Goal: Information Seeking & Learning: Find specific page/section

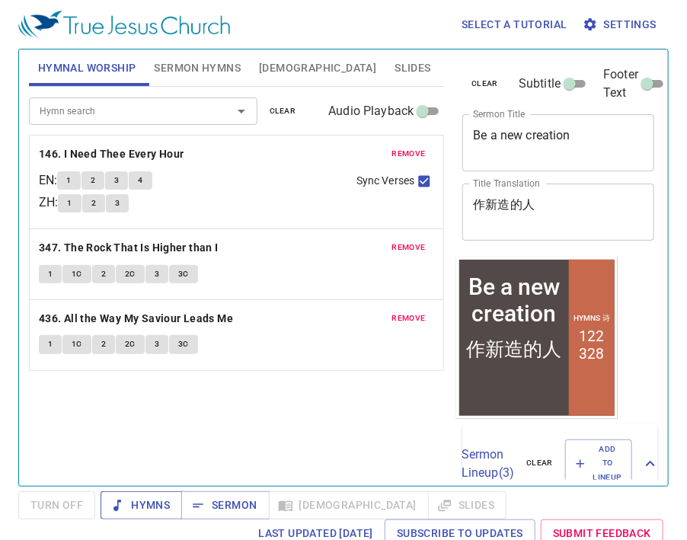
click at [152, 506] on span "Hymns" at bounding box center [141, 505] width 57 height 19
click at [417, 152] on span "remove" at bounding box center [409, 154] width 34 height 14
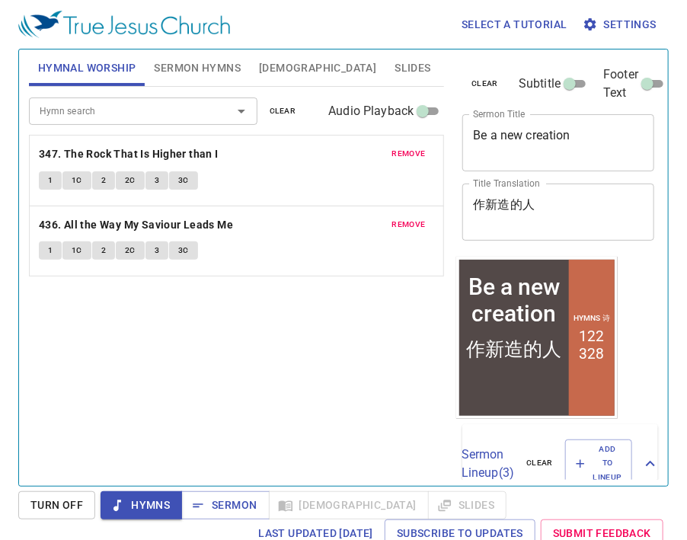
click at [414, 150] on span "remove" at bounding box center [409, 154] width 34 height 14
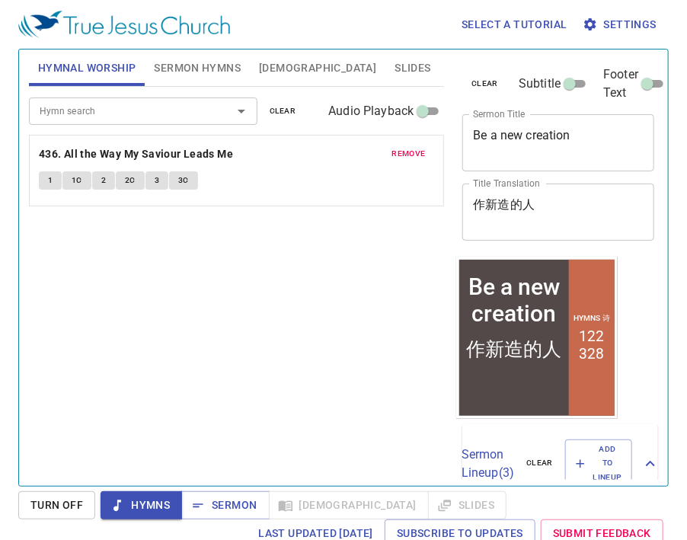
click at [414, 150] on span "remove" at bounding box center [409, 154] width 34 height 14
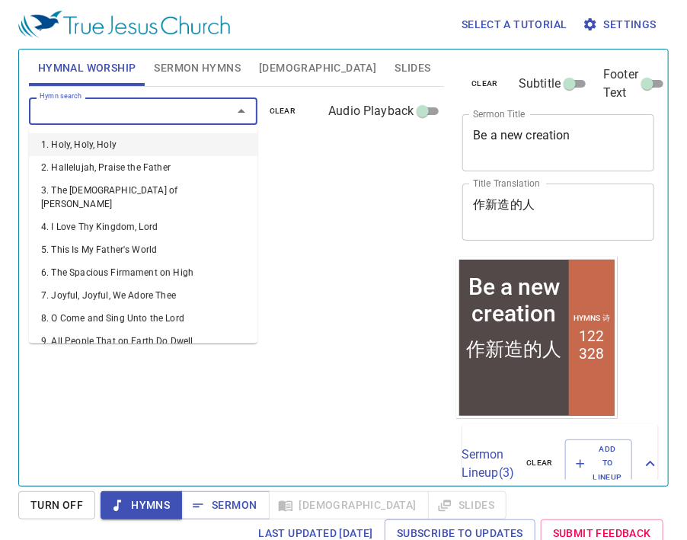
click at [90, 108] on input "Hymn search" at bounding box center [121, 111] width 174 height 18
type input "1"
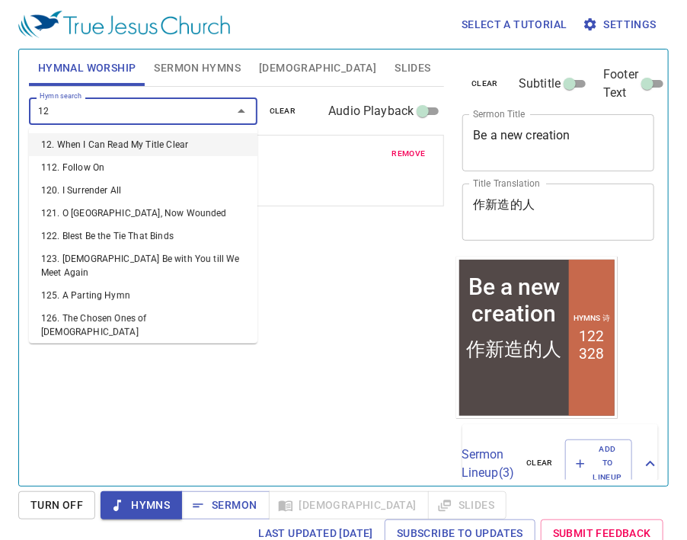
type input "126"
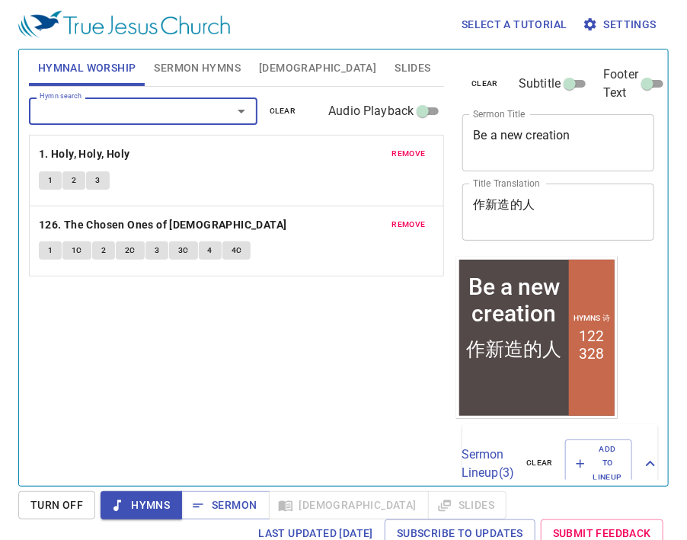
click at [139, 503] on span "Hymns" at bounding box center [141, 505] width 57 height 19
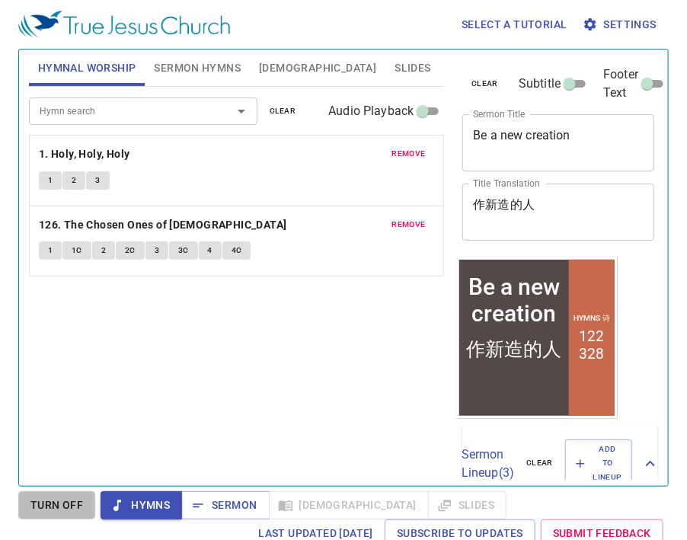
click at [85, 499] on button "Turn Off" at bounding box center [56, 505] width 77 height 28
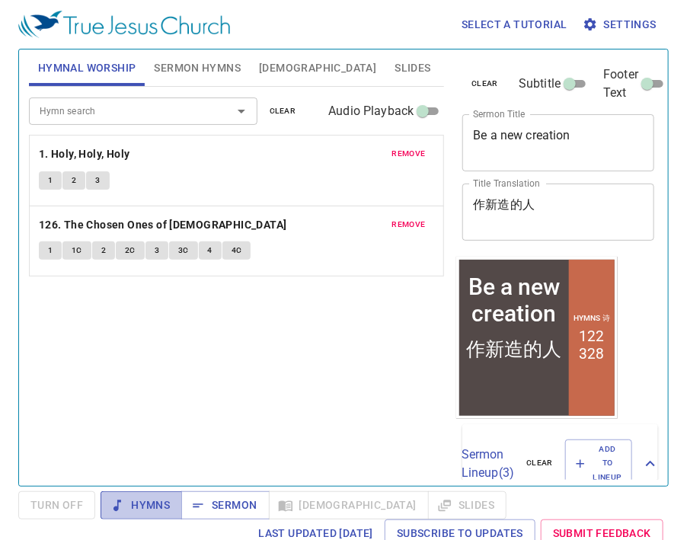
click at [138, 509] on span "Hymns" at bounding box center [141, 505] width 57 height 19
click at [228, 411] on div "Hymn search Hymn search clear Audio Playback remove 1. Holy, Holy, Holy 1 2 3 r…" at bounding box center [237, 280] width 416 height 386
click at [263, 408] on div "Hymn search Hymn search clear Audio Playback remove 1. Holy, Holy, Holy 1 2 3 r…" at bounding box center [237, 280] width 416 height 386
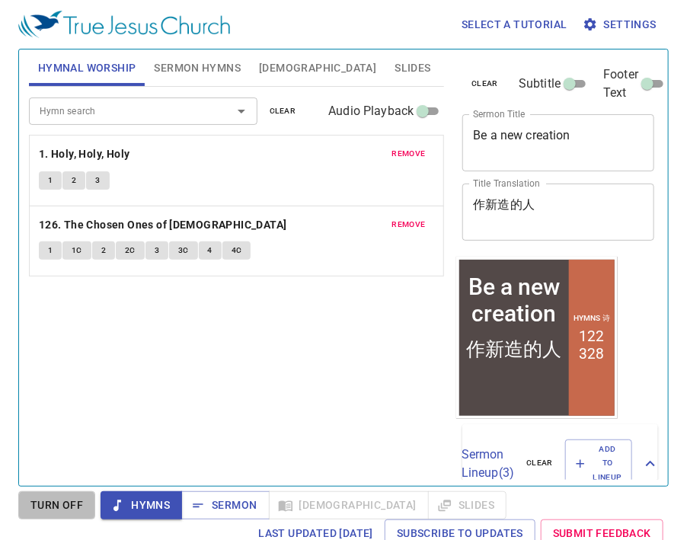
click at [76, 509] on span "Turn Off" at bounding box center [56, 505] width 53 height 19
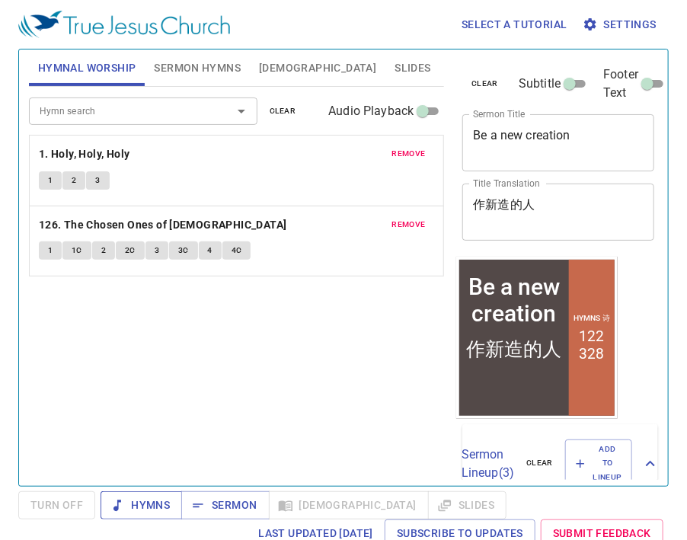
click at [141, 509] on span "Hymns" at bounding box center [141, 505] width 57 height 19
click at [148, 158] on p "1. Holy, Holy, Holy" at bounding box center [237, 154] width 396 height 19
click at [120, 153] on b "1. Holy, Holy, Holy" at bounding box center [84, 154] width 91 height 19
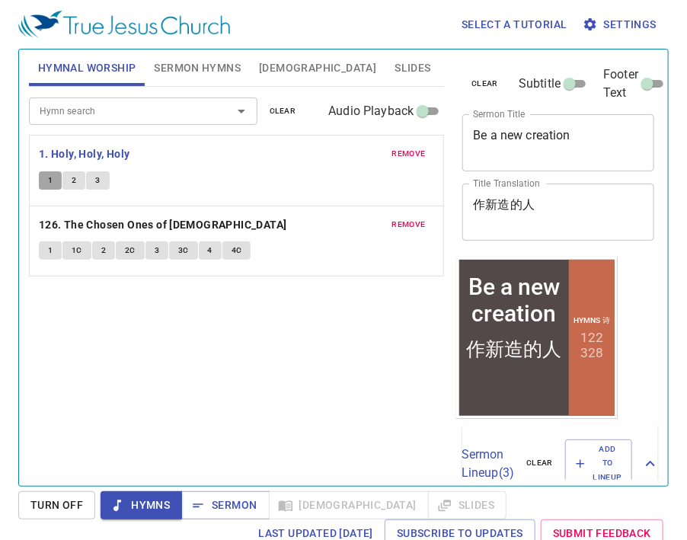
click at [45, 181] on button "1" at bounding box center [50, 180] width 23 height 18
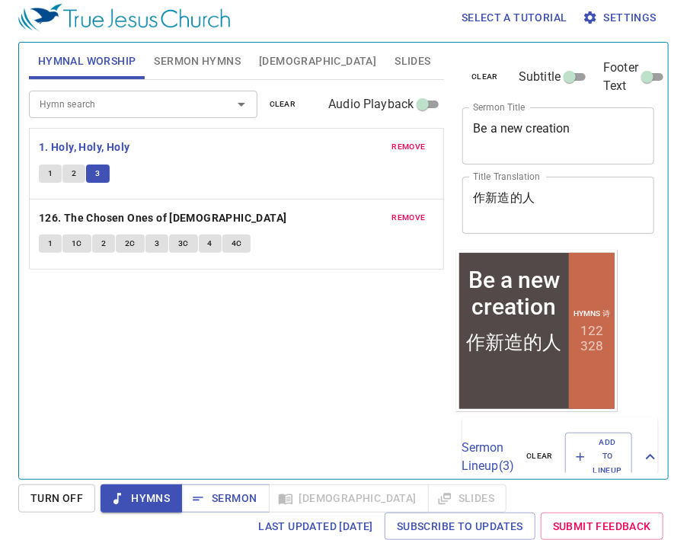
click at [155, 498] on span "Hymns" at bounding box center [141, 498] width 57 height 19
click at [52, 498] on span "Turn Off" at bounding box center [56, 498] width 53 height 19
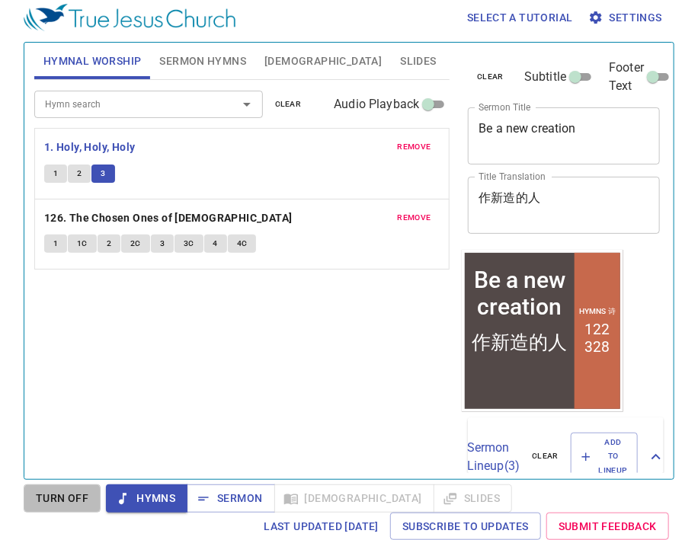
scroll to position [6, 0]
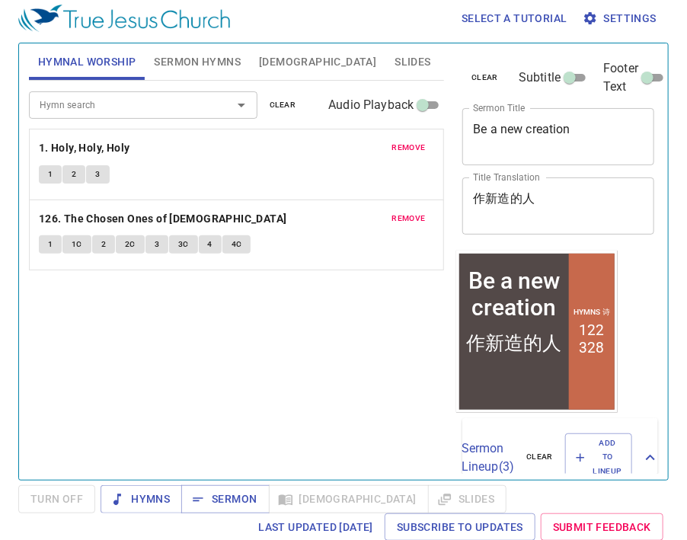
click at [262, 365] on div "Hymn search Hymn search clear Audio Playback remove 1. Holy, Holy, Holy 1 2 3 r…" at bounding box center [237, 274] width 416 height 386
click at [225, 504] on span "Sermon" at bounding box center [224, 499] width 63 height 19
click at [276, 57] on span "Bible" at bounding box center [317, 62] width 117 height 19
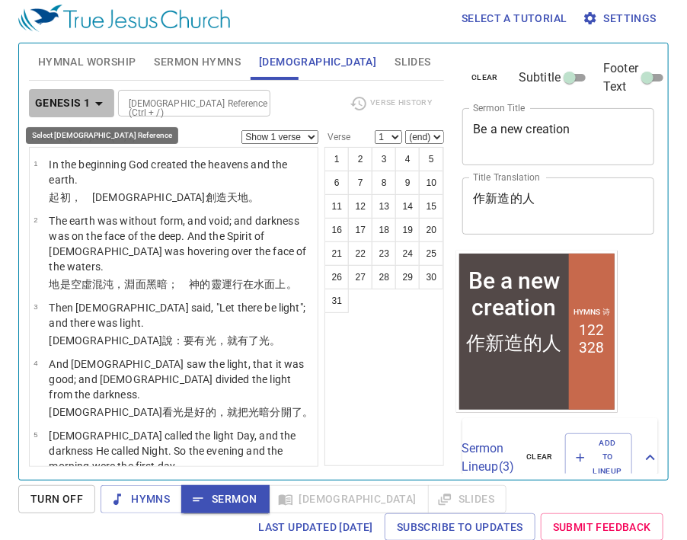
click at [75, 94] on b "Genesis 1" at bounding box center [63, 103] width 56 height 19
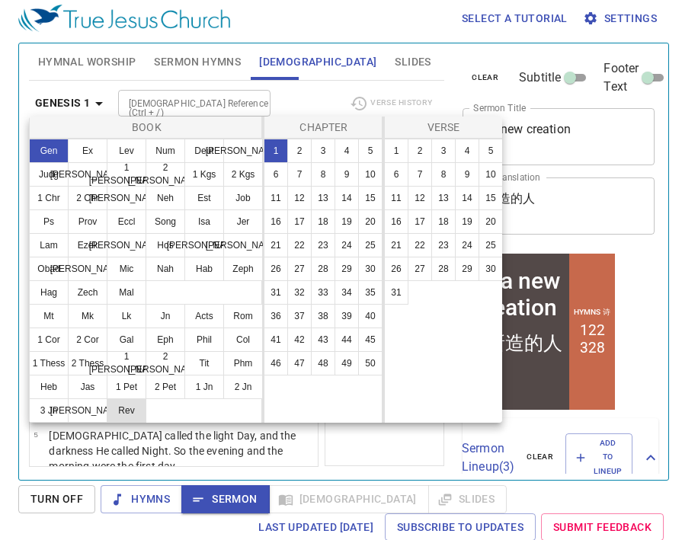
click at [134, 411] on button "Rev" at bounding box center [127, 410] width 40 height 24
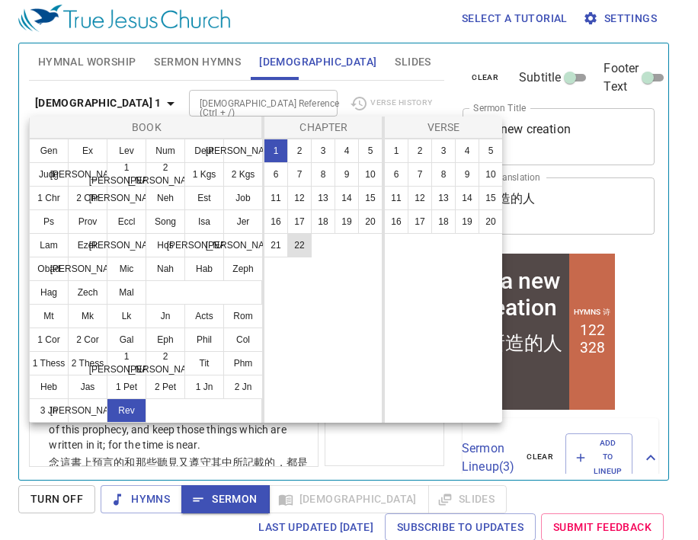
click at [295, 241] on button "22" at bounding box center [299, 245] width 24 height 24
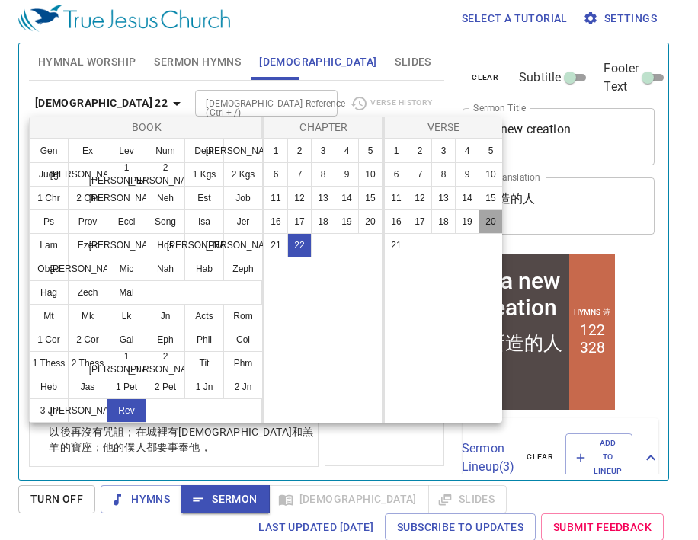
click at [484, 225] on button "20" at bounding box center [490, 221] width 24 height 24
select select "20"
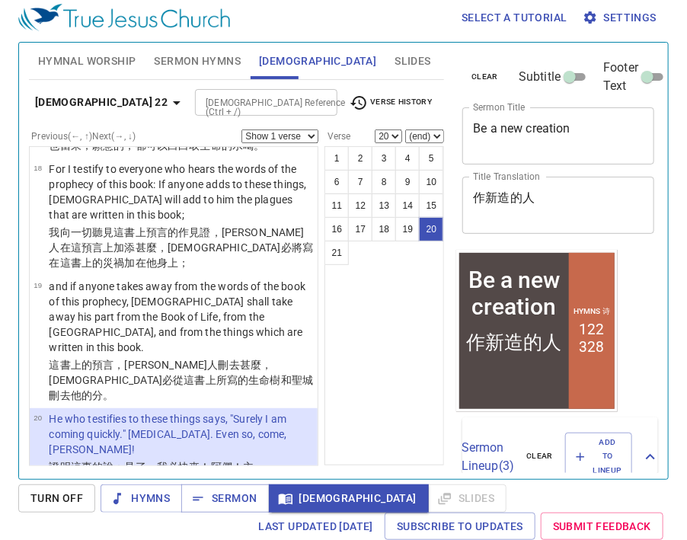
click at [560, 213] on textarea "作新造的人" at bounding box center [558, 204] width 171 height 29
drag, startPoint x: 557, startPoint y: 199, endPoint x: 445, endPoint y: 197, distance: 112.7
click at [445, 197] on div "Hymnal Worship Sermon Hymns Bible Slides Hymn search Hymn search clear Audio Pl…" at bounding box center [343, 255] width 641 height 436
paste textarea "成人神訓班"
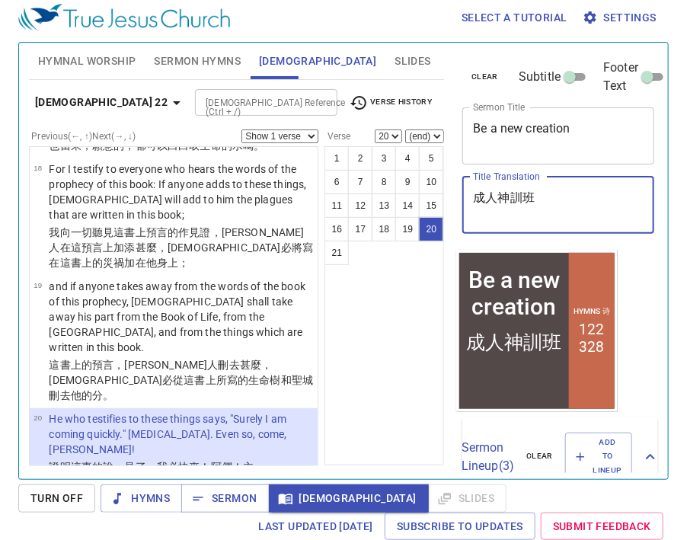
type textarea "成人神訓班"
click at [597, 130] on textarea "Be a new creation" at bounding box center [558, 135] width 171 height 29
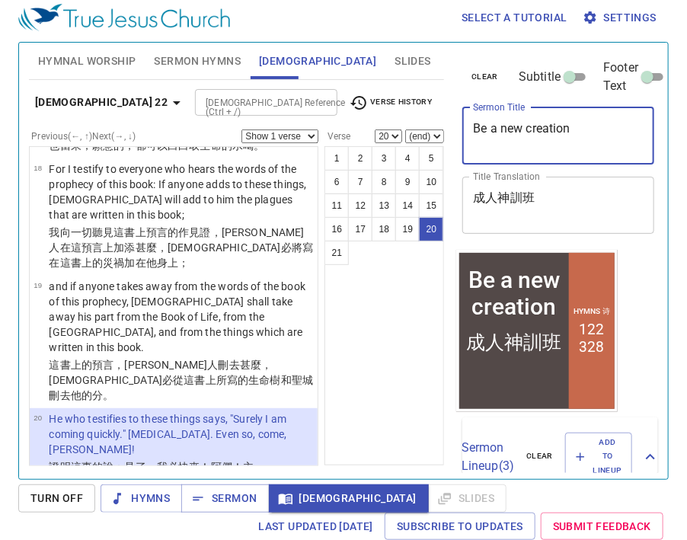
drag, startPoint x: 613, startPoint y: 130, endPoint x: 433, endPoint y: 120, distance: 180.8
click at [433, 120] on div "Hymnal Worship Sermon Hymns Bible Slides Hymn search Hymn search clear Audio Pl…" at bounding box center [343, 255] width 641 height 436
paste textarea "CNATS"
type textarea "CNATS"
click at [222, 64] on span "Sermon Hymns" at bounding box center [197, 61] width 87 height 19
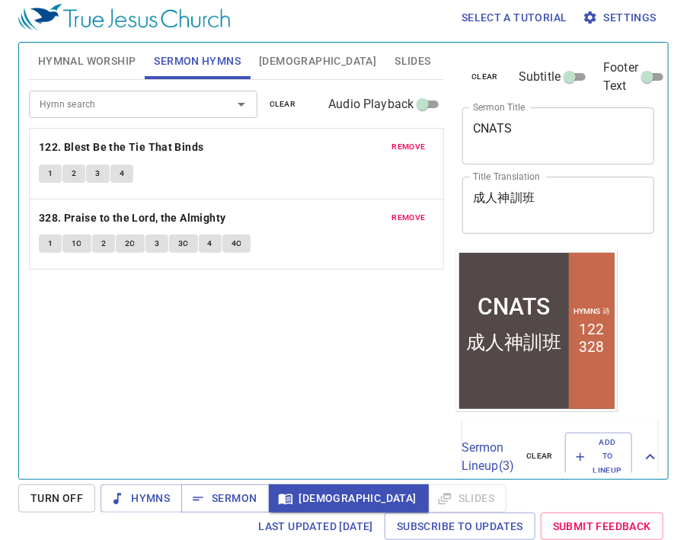
click at [414, 146] on span "remove" at bounding box center [409, 147] width 34 height 14
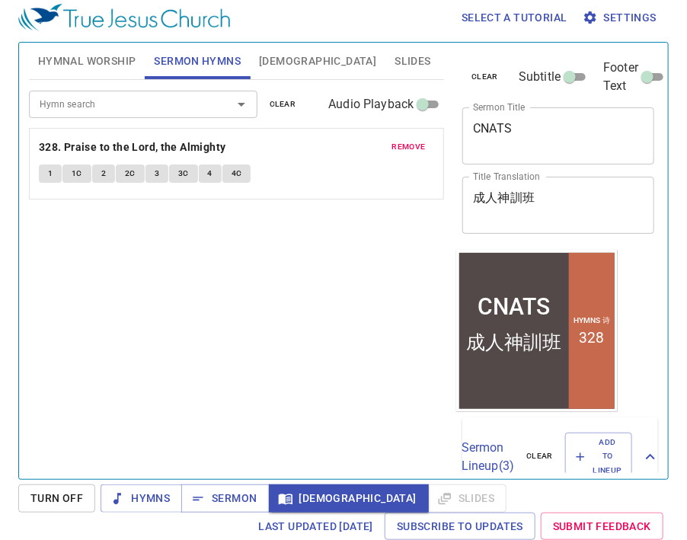
click at [419, 145] on span "remove" at bounding box center [409, 147] width 34 height 14
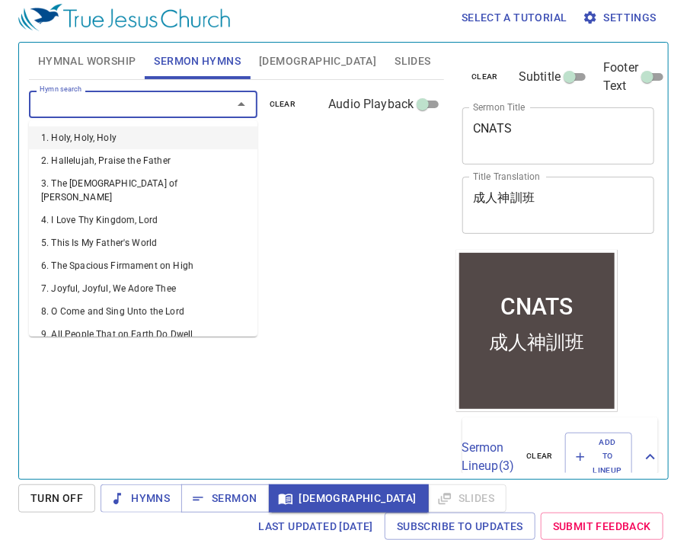
click at [151, 95] on input "Hymn search" at bounding box center [121, 104] width 174 height 18
type input "1"
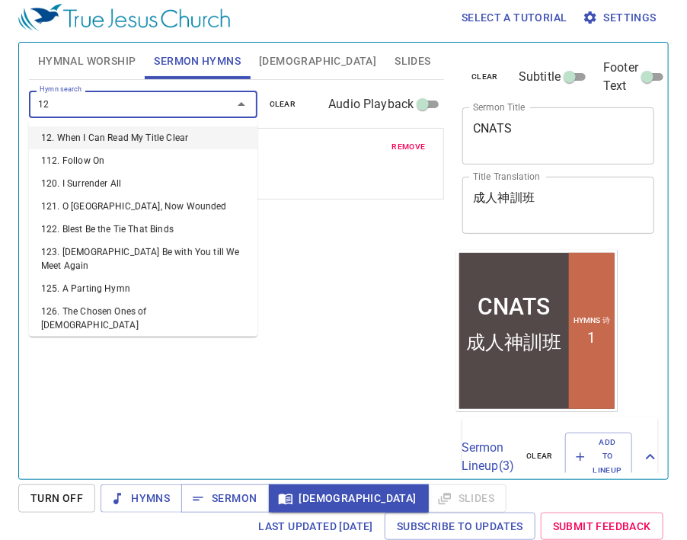
type input "126"
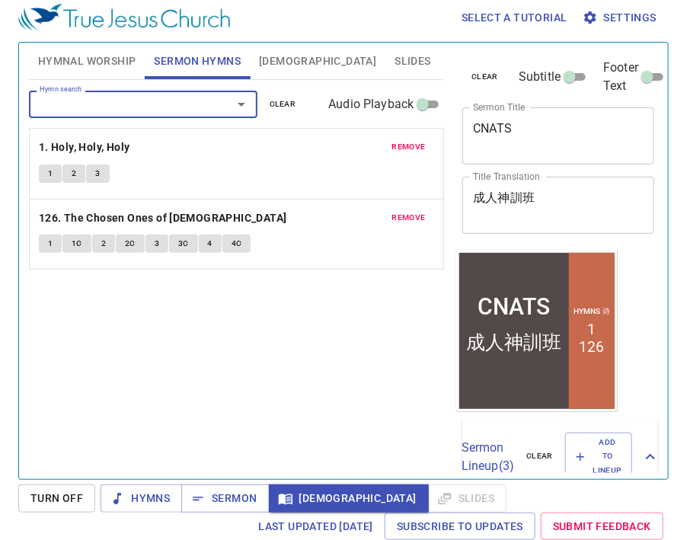
click at [329, 402] on div "Hymn search Hymn search clear Audio Playback remove 1. Holy, Holy, Holy 1 2 3 r…" at bounding box center [237, 273] width 416 height 386
click at [268, 62] on span "Bible" at bounding box center [317, 61] width 117 height 19
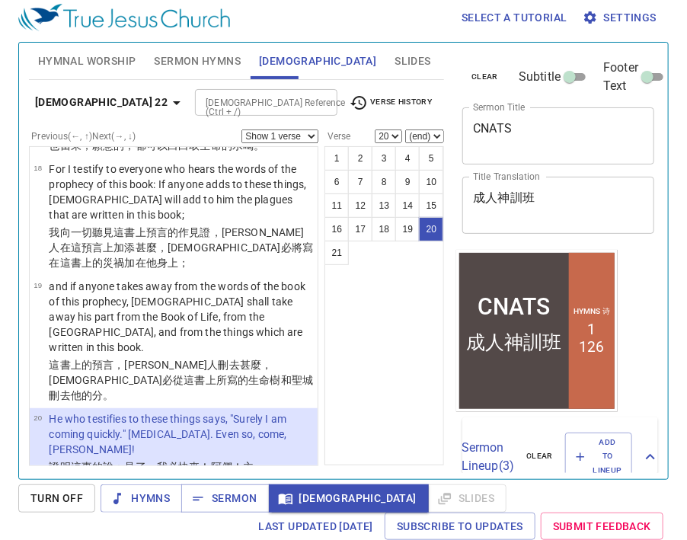
click at [93, 104] on b "Revelation 22" at bounding box center [101, 102] width 133 height 19
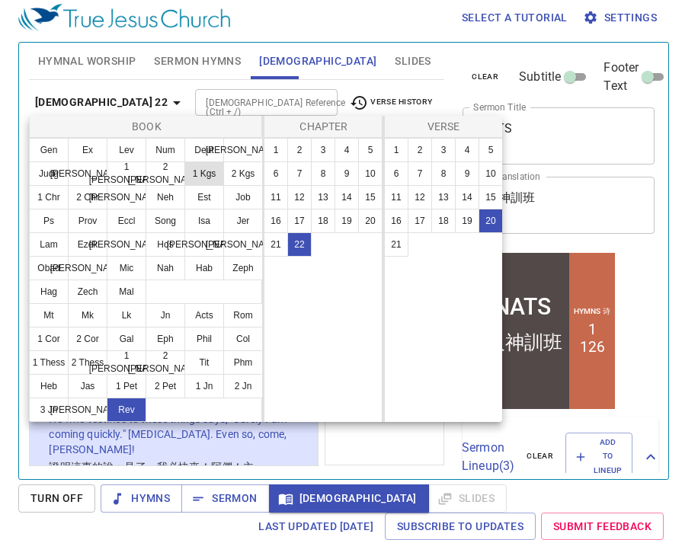
click at [204, 181] on button "1 Kgs" at bounding box center [204, 173] width 40 height 24
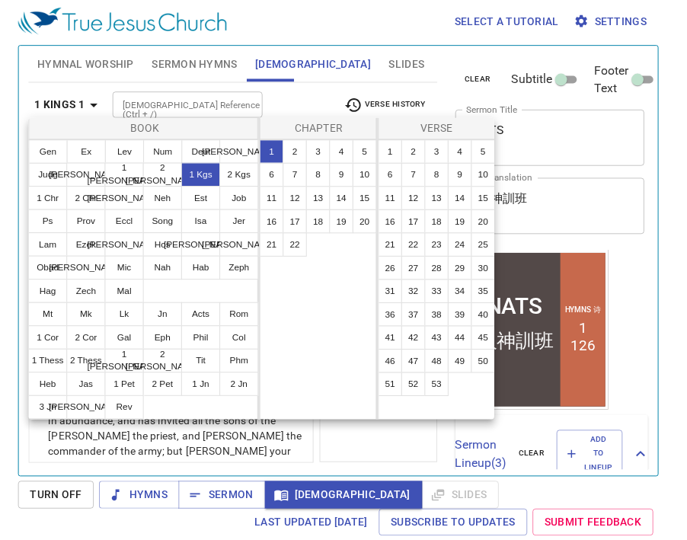
scroll to position [0, 0]
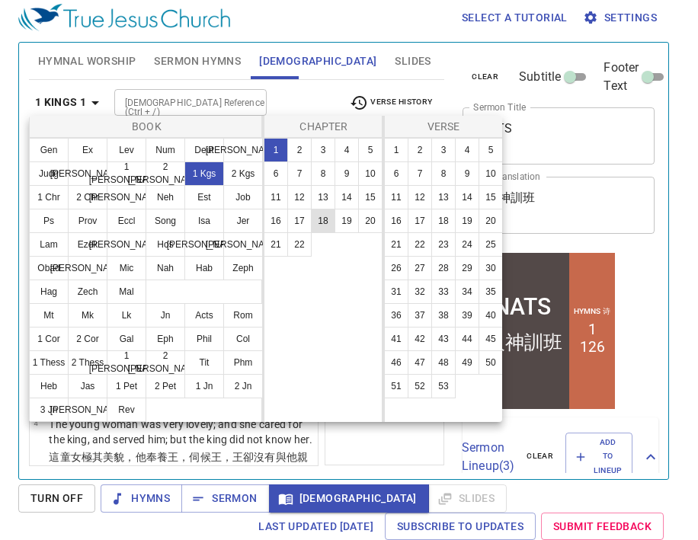
click at [321, 219] on button "18" at bounding box center [323, 221] width 24 height 24
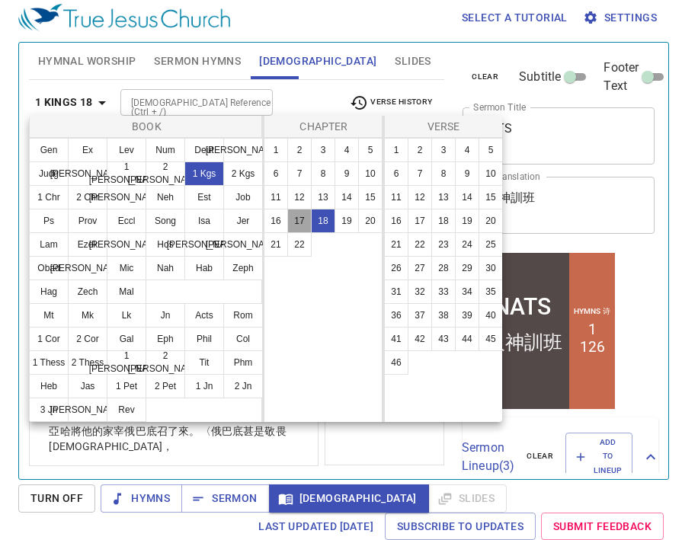
click at [308, 222] on button "17" at bounding box center [299, 221] width 24 height 24
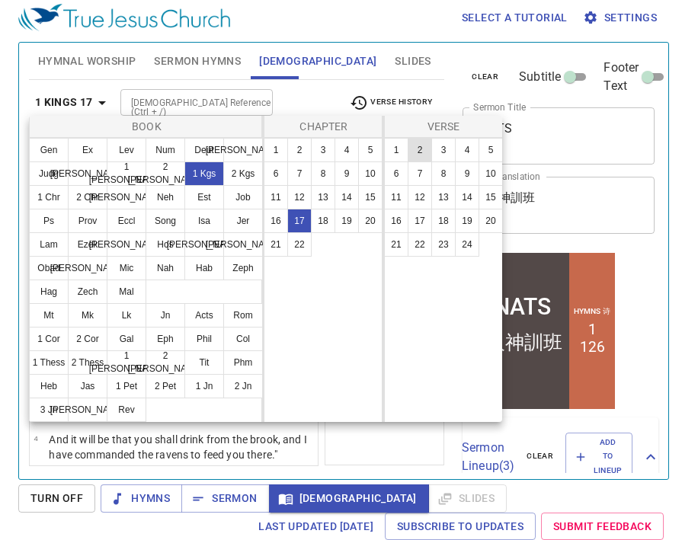
click at [420, 148] on button "2" at bounding box center [419, 150] width 24 height 24
select select "2"
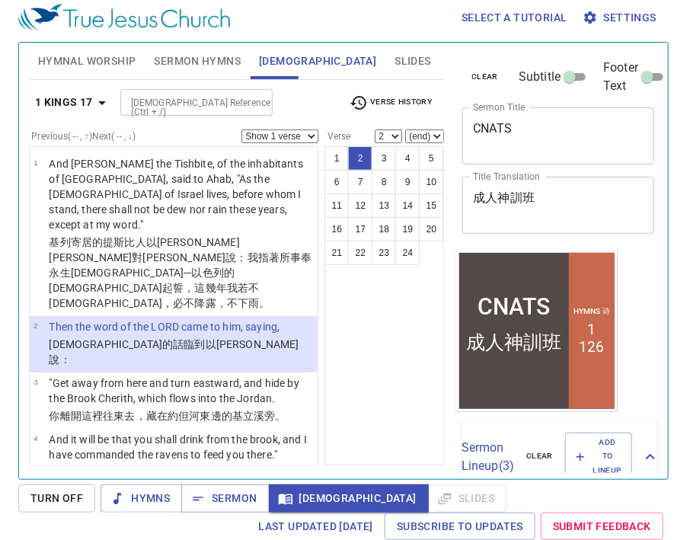
click at [300, 134] on select "Show 1 verse Show 2 verses Show 3 verses Show 4 verses Show 5 verses" at bounding box center [279, 136] width 77 height 14
select select "3"
click at [241, 129] on select "Show 1 verse Show 2 verses Show 3 verses Show 4 verses Show 5 verses" at bounding box center [279, 136] width 77 height 14
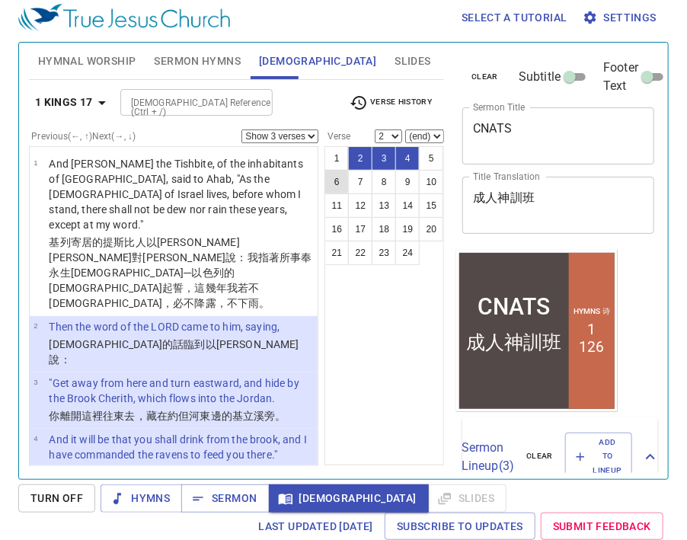
click at [341, 180] on button "6" at bounding box center [336, 182] width 24 height 24
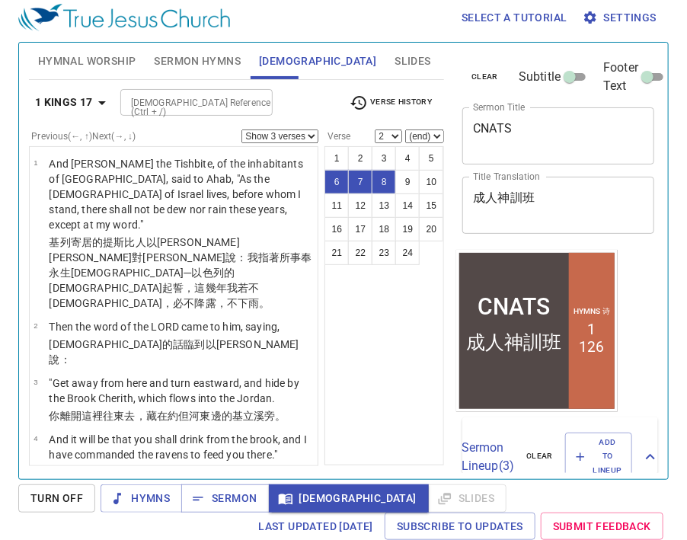
select select "6"
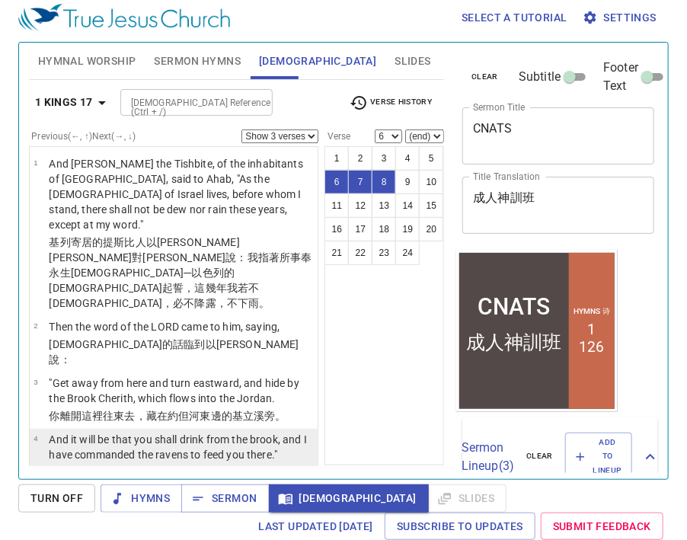
scroll to position [241, 0]
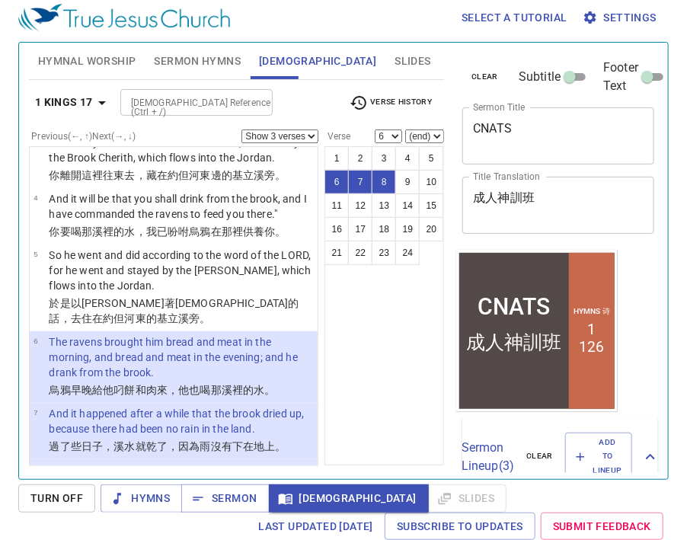
click at [289, 137] on select "Show 1 verse Show 2 verses Show 3 verses Show 4 verses Show 5 verses" at bounding box center [279, 136] width 77 height 14
select select "1"
click at [241, 129] on select "Show 1 verse Show 2 verses Show 3 verses Show 4 verses Show 5 verses" at bounding box center [279, 136] width 77 height 14
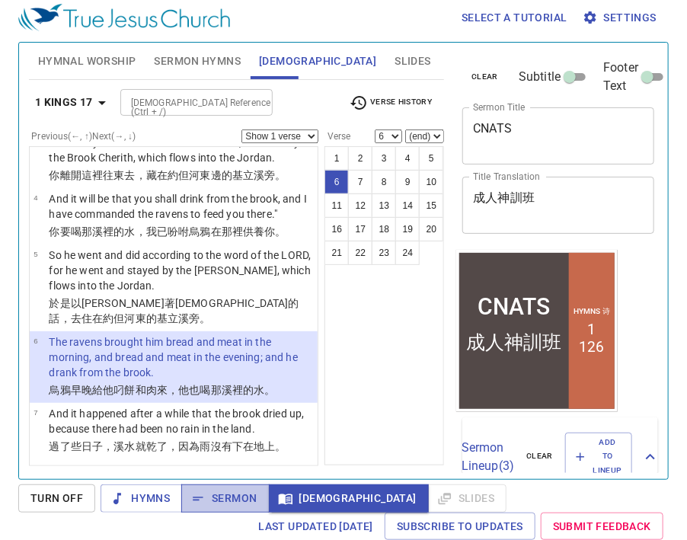
click at [222, 494] on span "Sermon" at bounding box center [224, 498] width 63 height 19
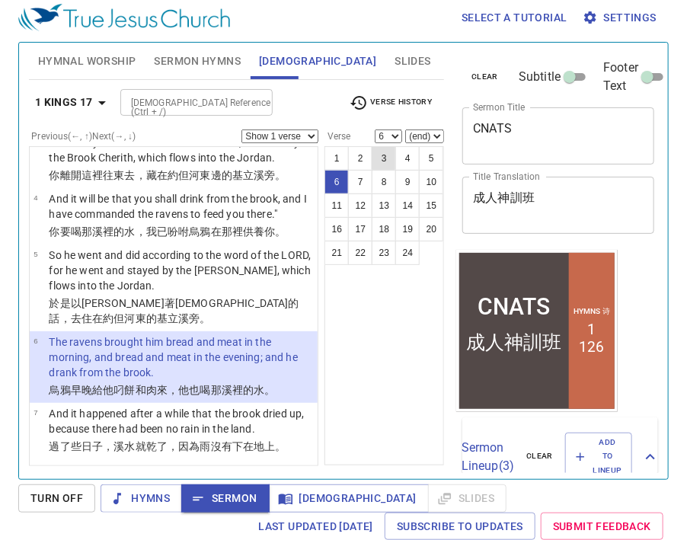
click at [392, 160] on button "3" at bounding box center [384, 158] width 24 height 24
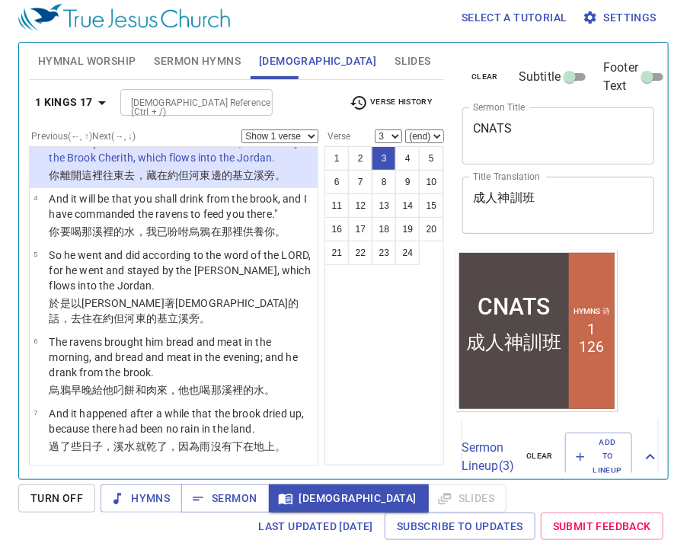
scroll to position [34, 0]
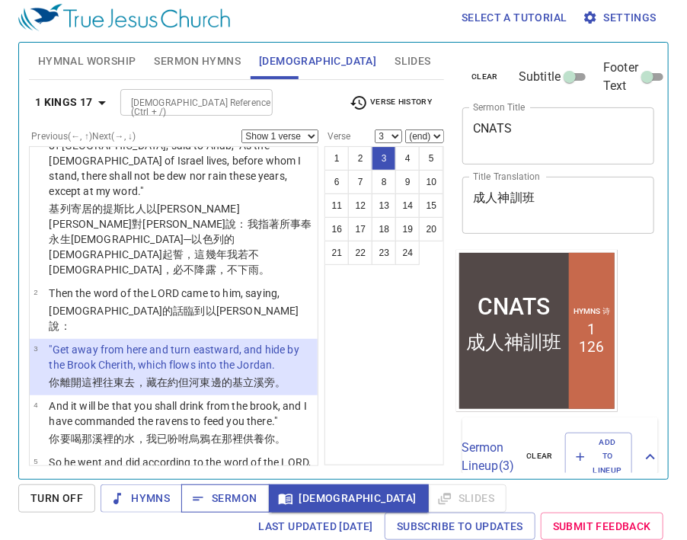
click at [235, 496] on span "Sermon" at bounding box center [224, 498] width 63 height 19
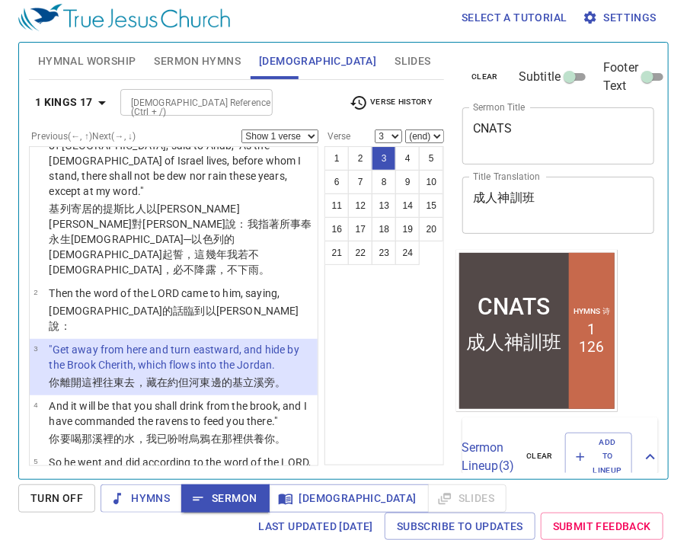
click at [78, 491] on span "Turn Off" at bounding box center [56, 498] width 53 height 19
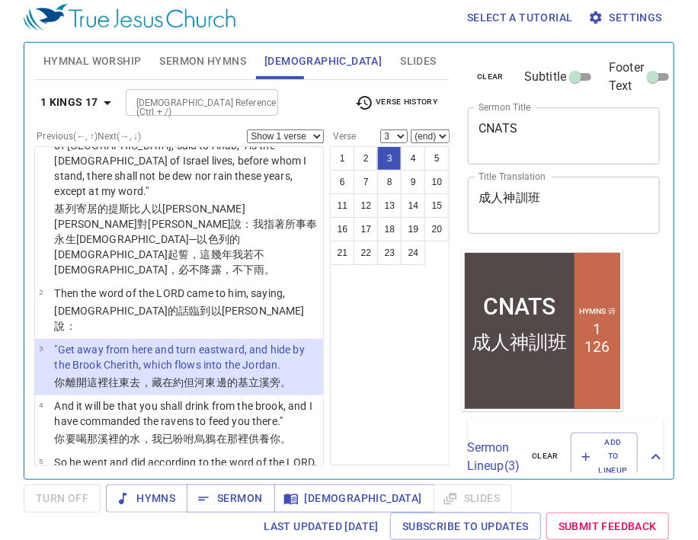
scroll to position [6, 0]
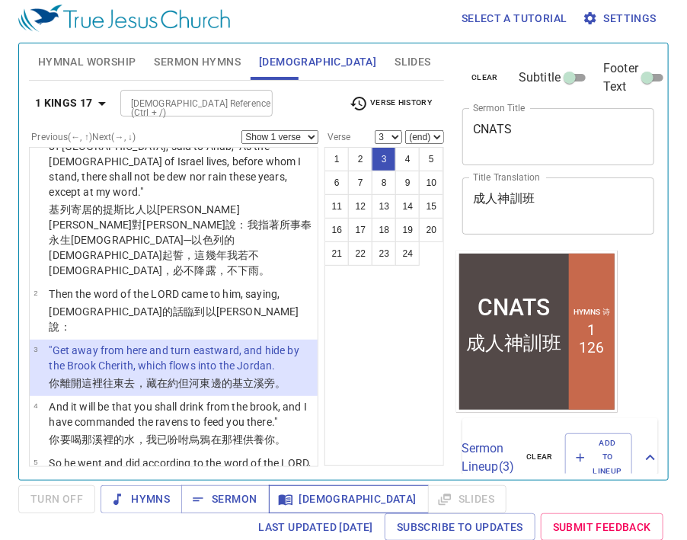
click at [322, 494] on span "Bible" at bounding box center [349, 499] width 136 height 19
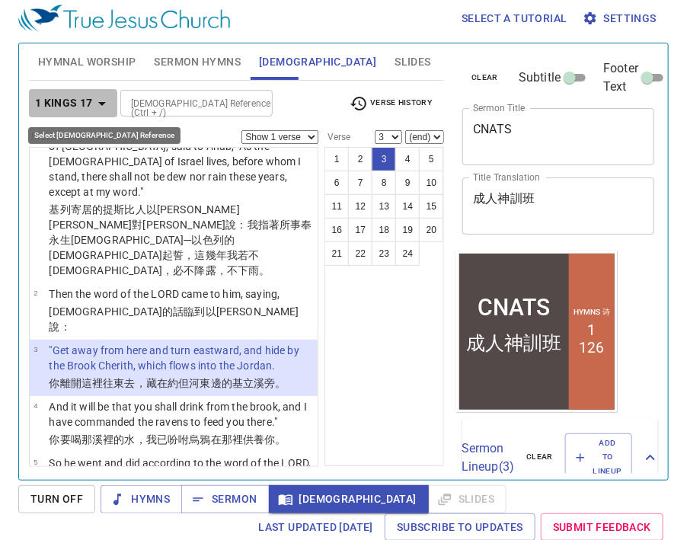
click at [84, 100] on b "1 Kings 17" at bounding box center [64, 103] width 58 height 19
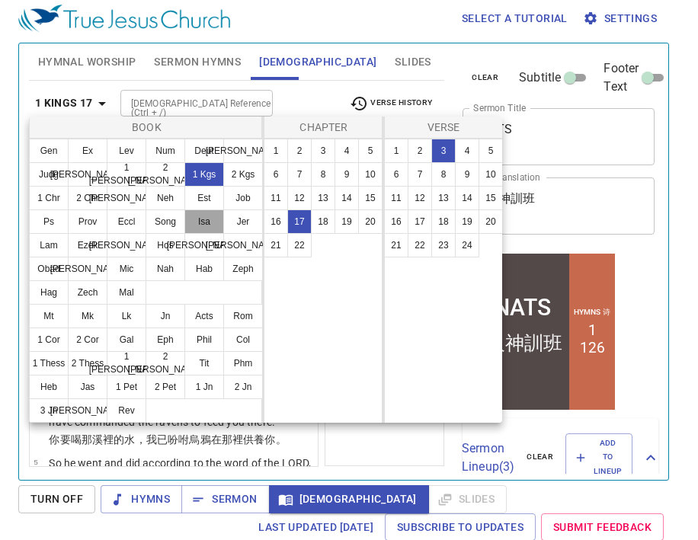
click at [210, 232] on button "Isa" at bounding box center [204, 221] width 40 height 24
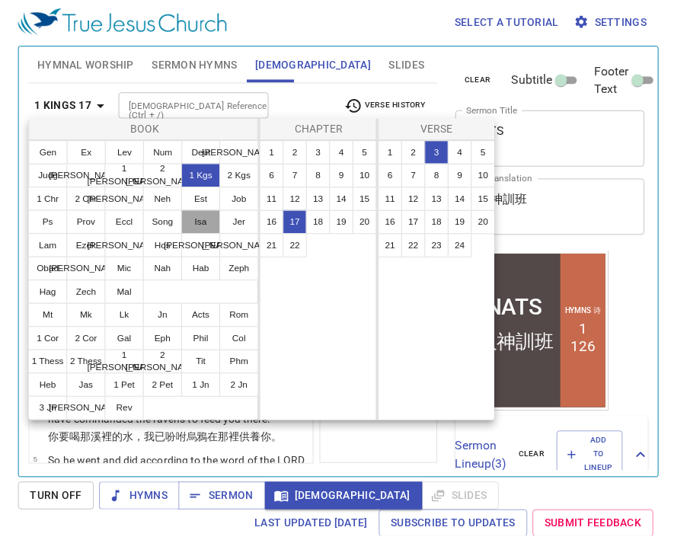
scroll to position [0, 0]
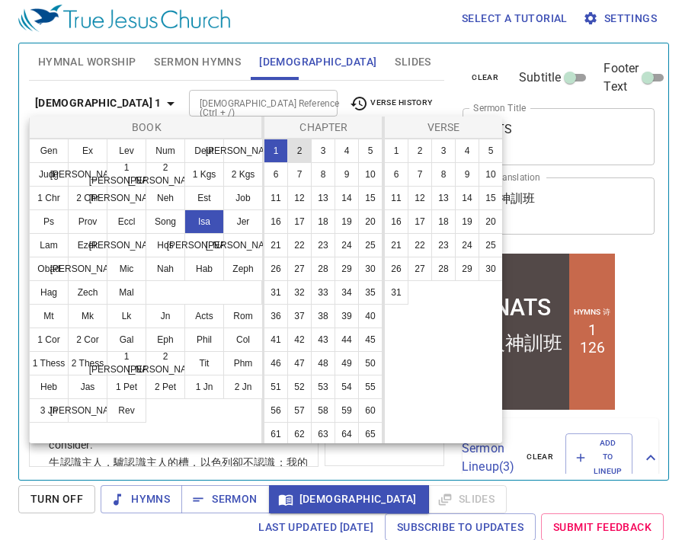
click at [299, 158] on button "2" at bounding box center [299, 151] width 24 height 24
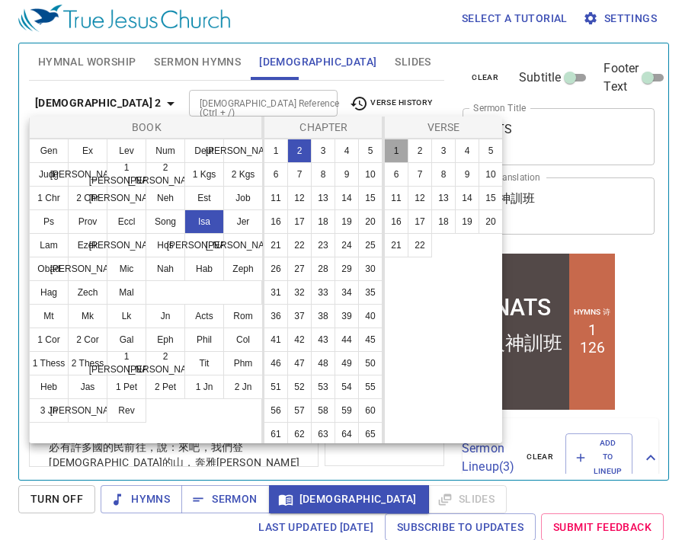
click at [400, 152] on button "1" at bounding box center [396, 151] width 24 height 24
select select "1"
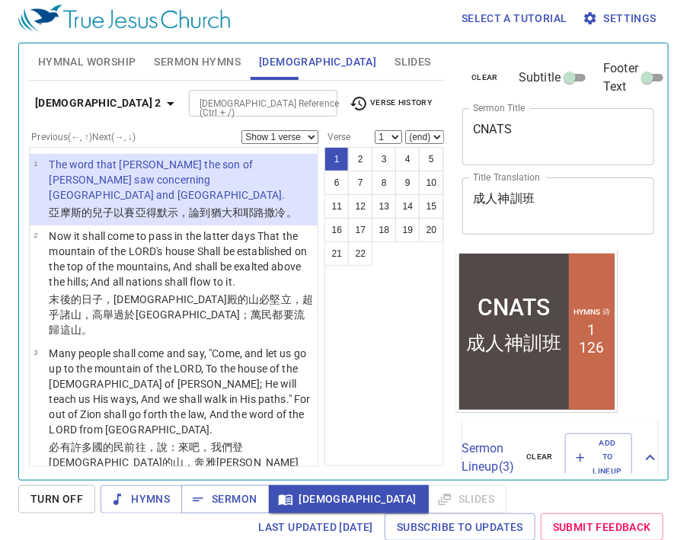
click at [299, 133] on select "Show 1 verse Show 2 verses Show 3 verses Show 4 verses Show 5 verses" at bounding box center [279, 137] width 77 height 14
select select "3"
click at [241, 130] on select "Show 1 verse Show 2 verses Show 3 verses Show 4 verses Show 5 verses" at bounding box center [279, 137] width 77 height 14
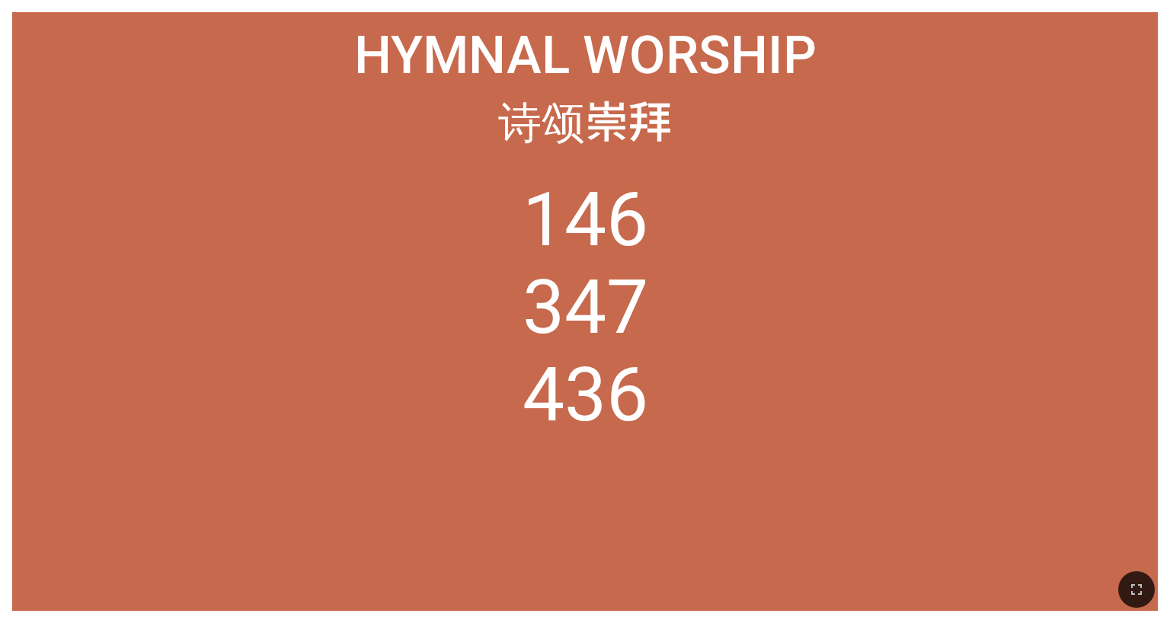
click at [487, 250] on ol "146 347 436" at bounding box center [584, 381] width 1120 height 410
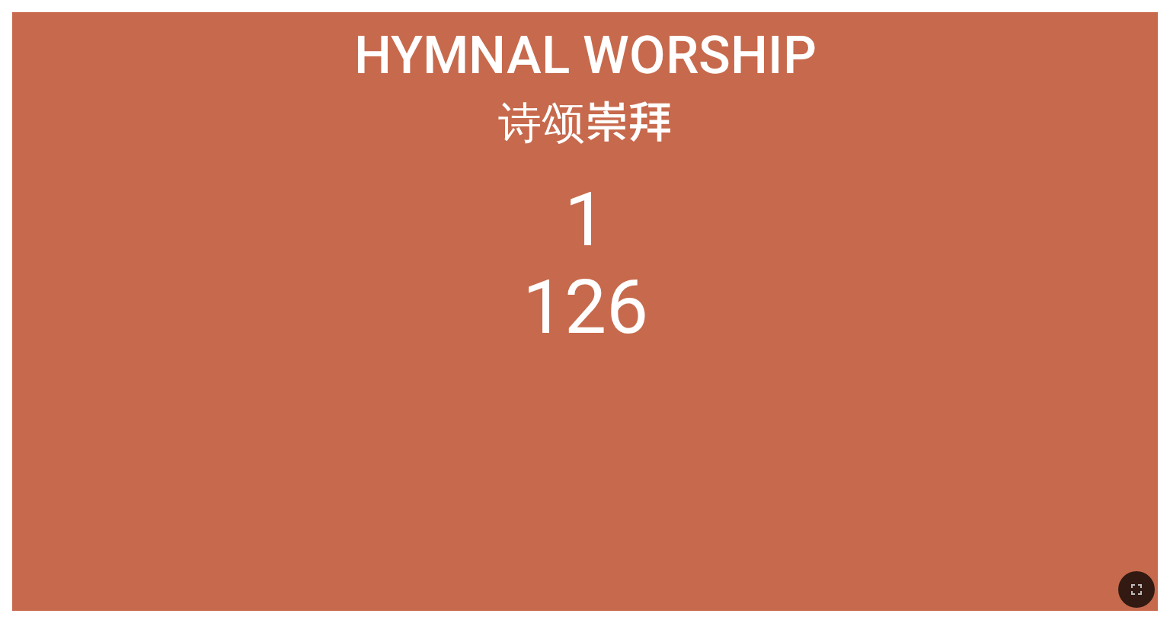
click at [487, 164] on div "1 126" at bounding box center [584, 375] width 1120 height 448
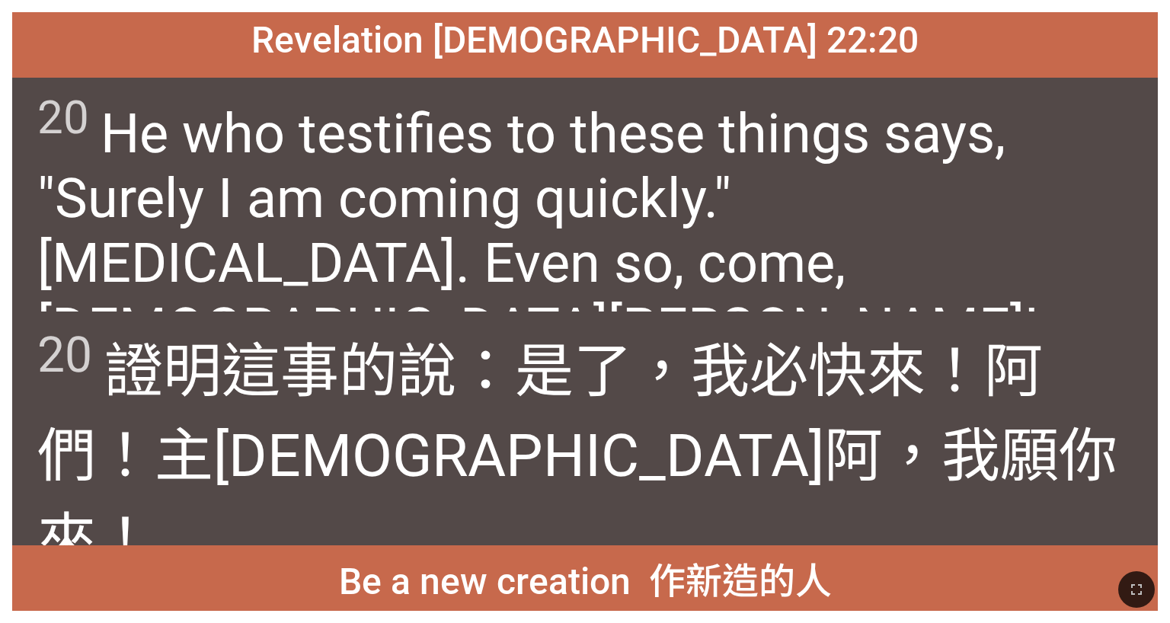
click at [487, 228] on span "20 He who testifies to these things says, "Surely I am coming quickly." [MEDICA…" at bounding box center [585, 226] width 1096 height 270
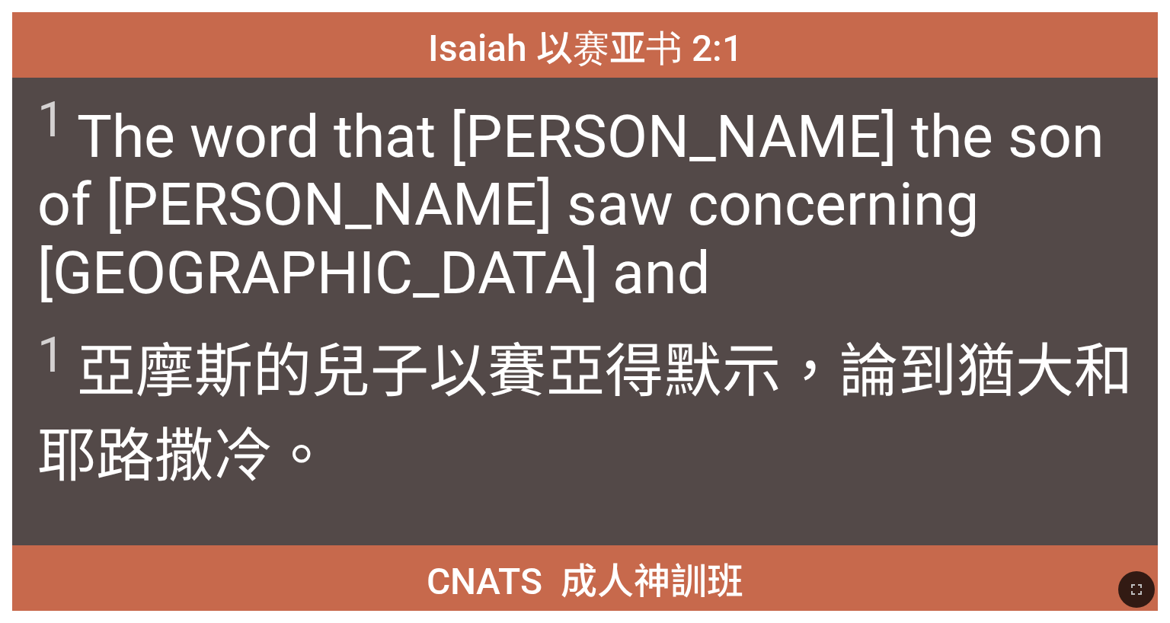
click at [487, 274] on div "1 The word that [PERSON_NAME] the son of [PERSON_NAME] saw concerning [GEOGRAPH…" at bounding box center [584, 195] width 1145 height 234
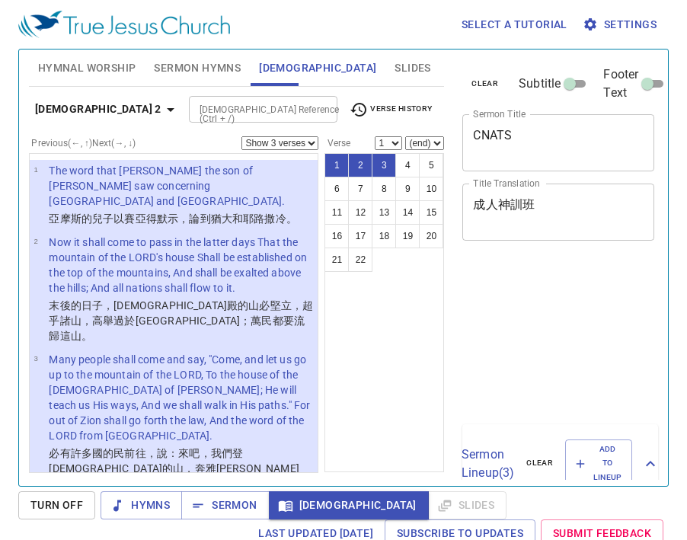
select select "3"
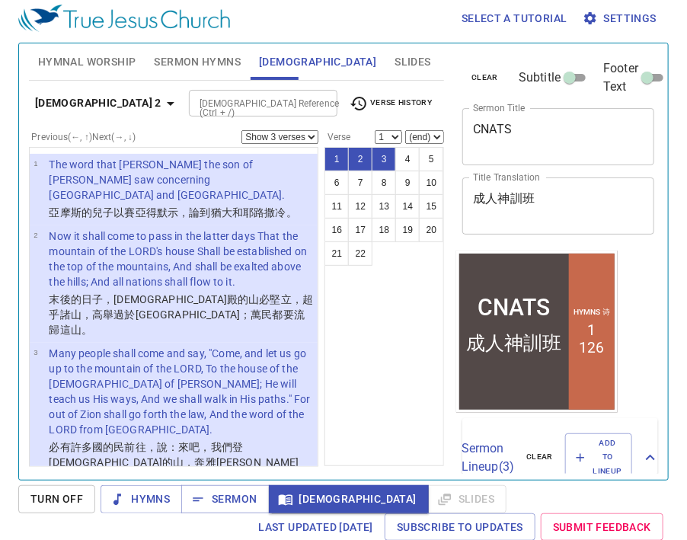
scroll to position [6, 0]
click at [227, 502] on span "Sermon" at bounding box center [224, 499] width 63 height 19
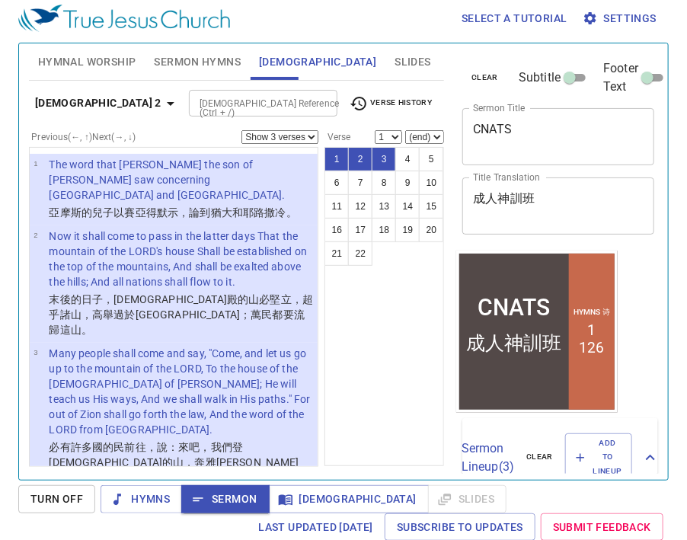
click at [169, 60] on span "Sermon Hymns" at bounding box center [197, 62] width 87 height 19
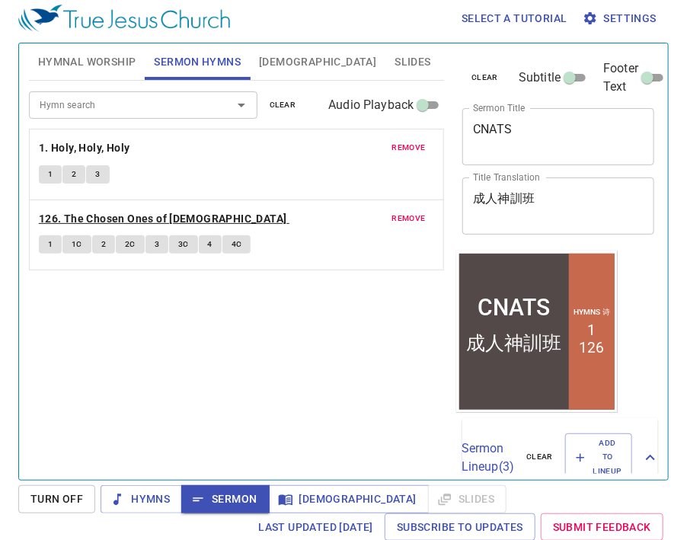
click at [75, 213] on b "126. The Chosen Ones of God" at bounding box center [163, 218] width 248 height 19
click at [40, 236] on button "1" at bounding box center [50, 244] width 23 height 18
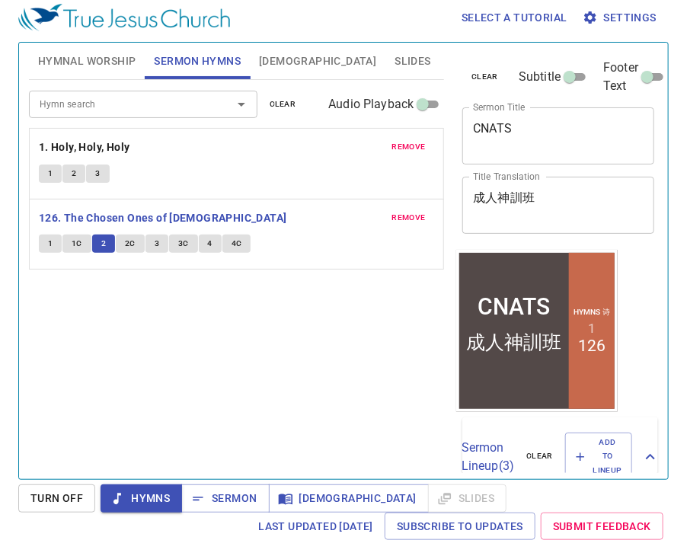
scroll to position [7, 0]
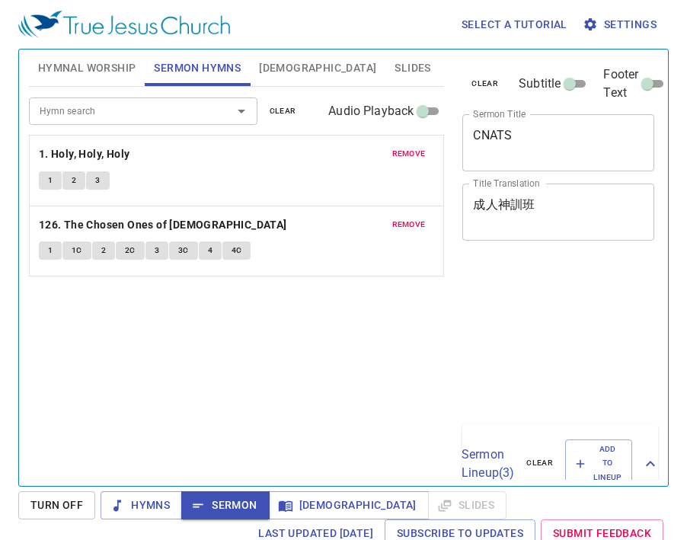
scroll to position [7, 0]
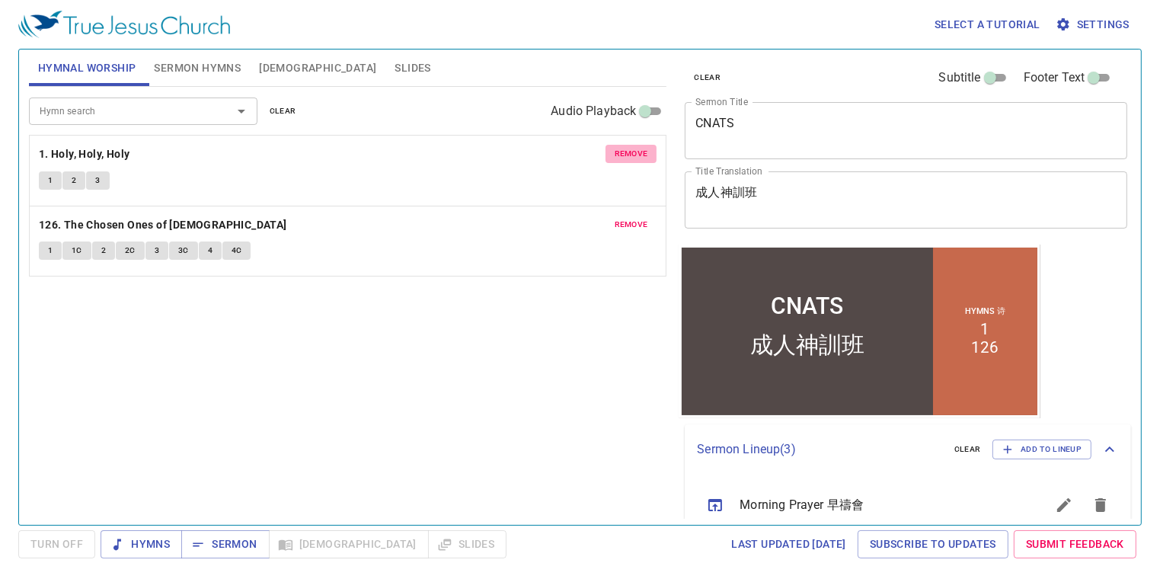
click at [628, 152] on span "remove" at bounding box center [632, 154] width 34 height 14
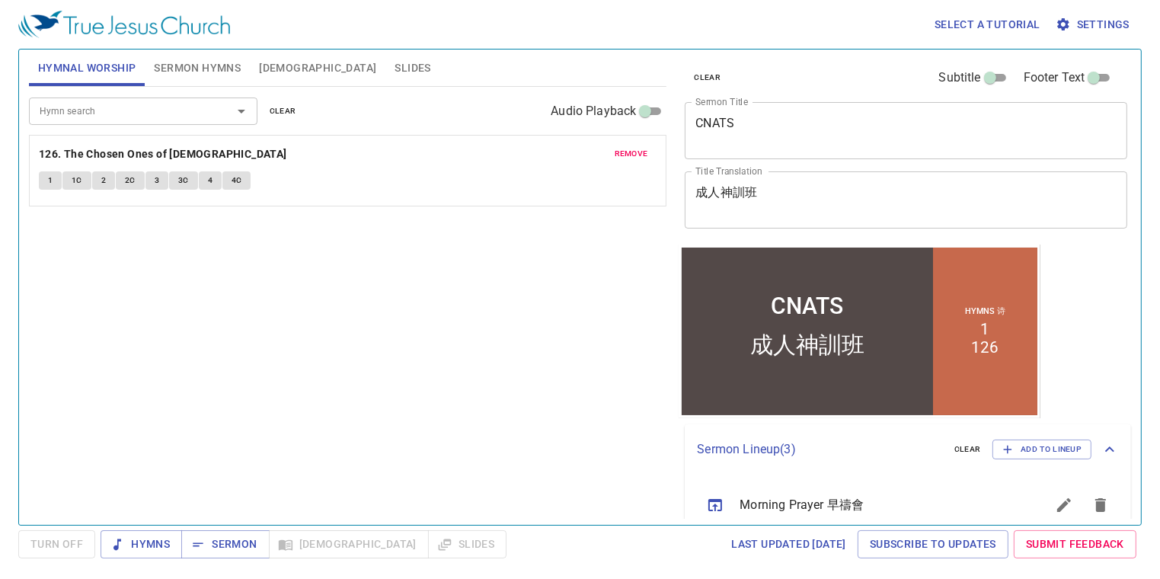
click at [633, 155] on span "remove" at bounding box center [632, 154] width 34 height 14
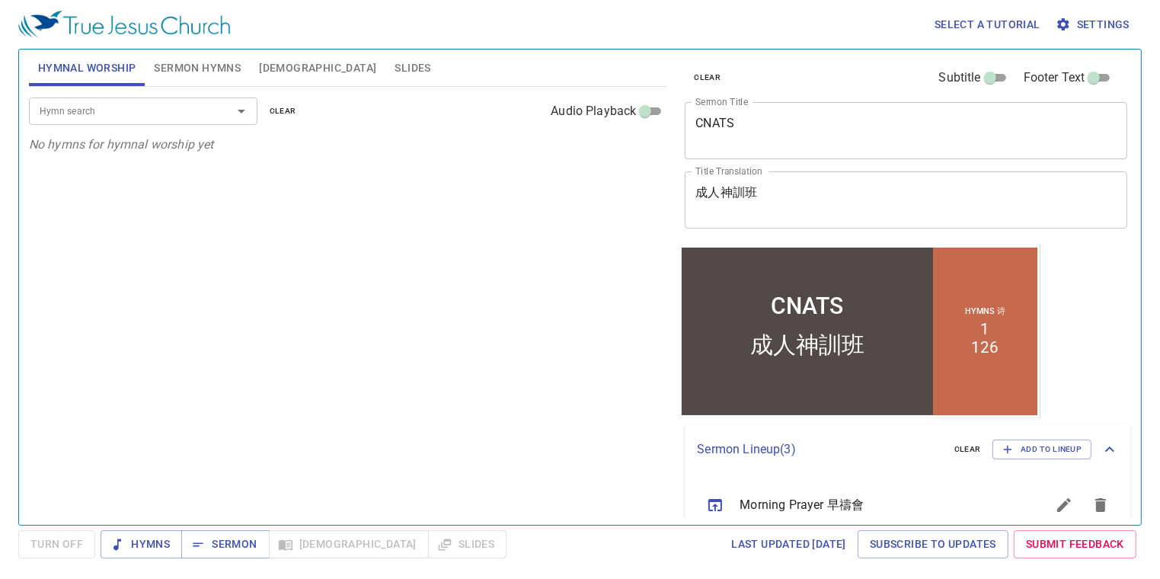
click at [126, 116] on input "Hymn search" at bounding box center [121, 111] width 174 height 18
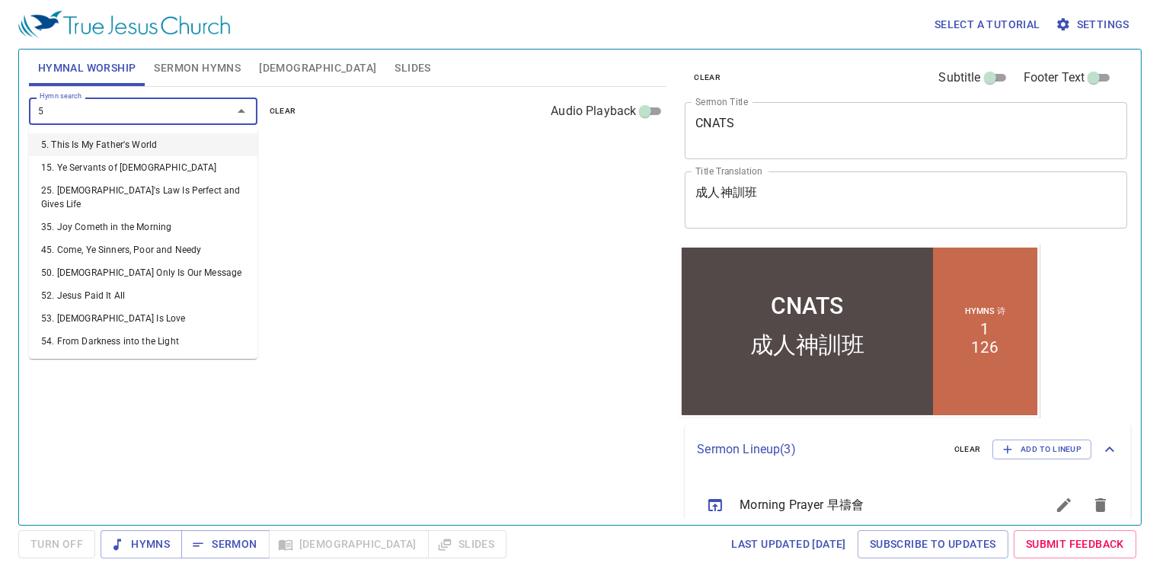
type input "52"
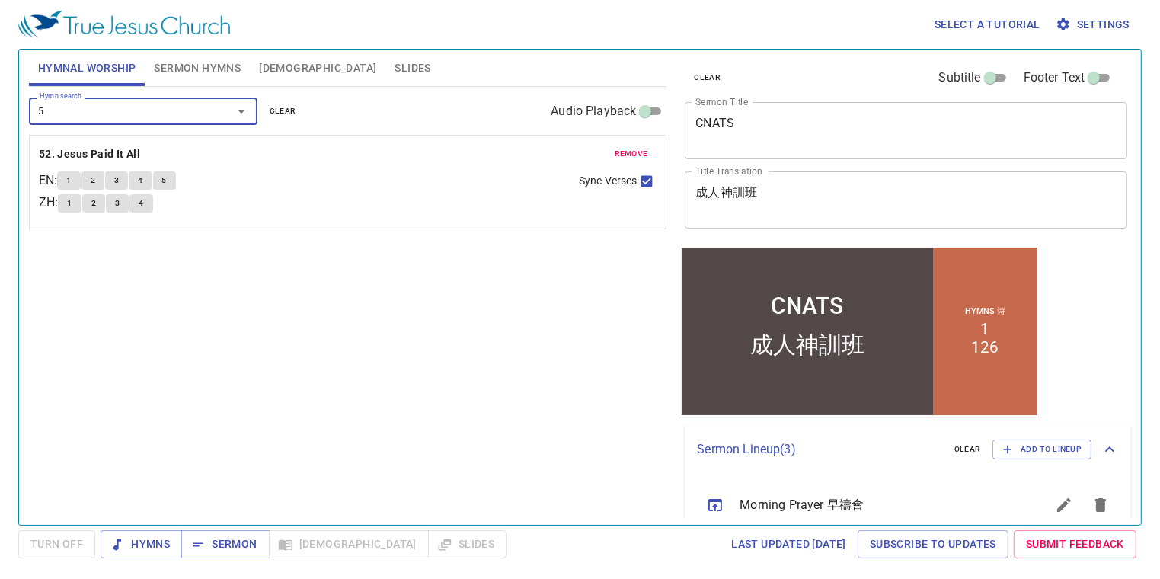
type input "59"
click at [140, 540] on span "Hymns" at bounding box center [141, 544] width 57 height 19
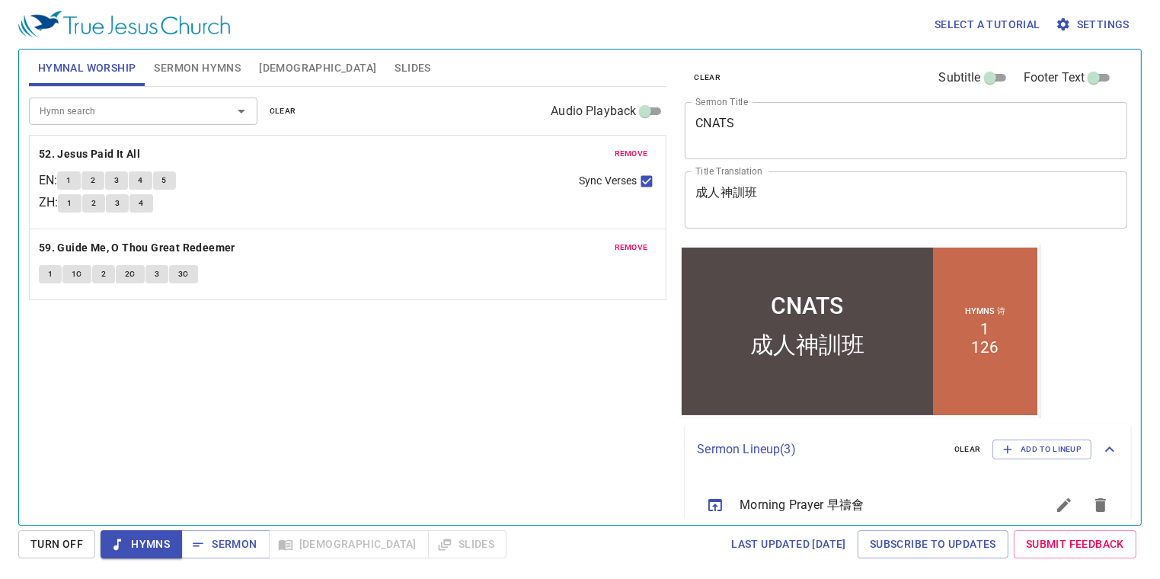
click at [68, 548] on span "Turn Off" at bounding box center [56, 544] width 53 height 19
